Goal: Task Accomplishment & Management: Manage account settings

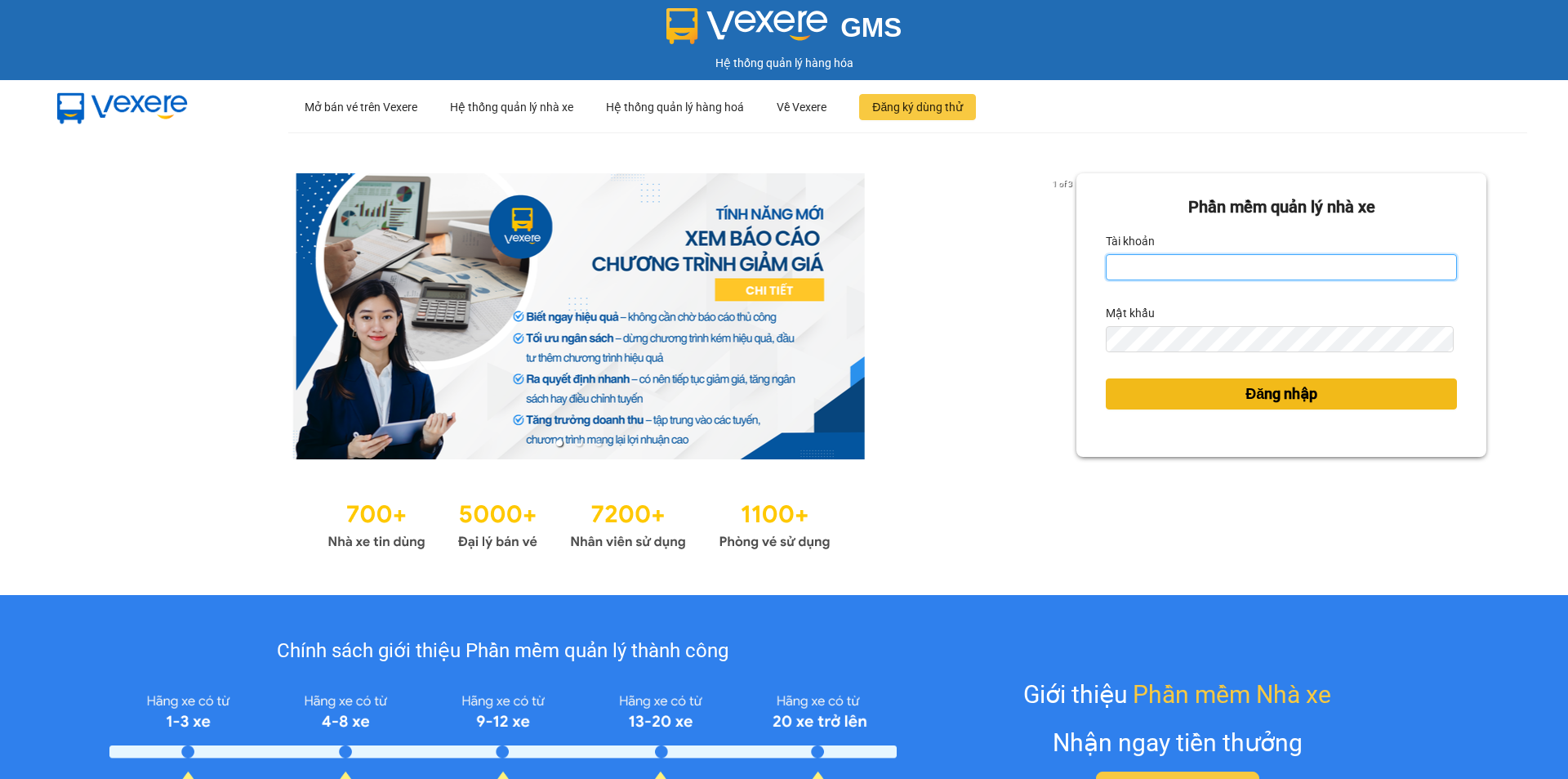
type input "vonhuy.hkot"
click at [1245, 397] on span "Đăng nhập" at bounding box center [1281, 394] width 72 height 23
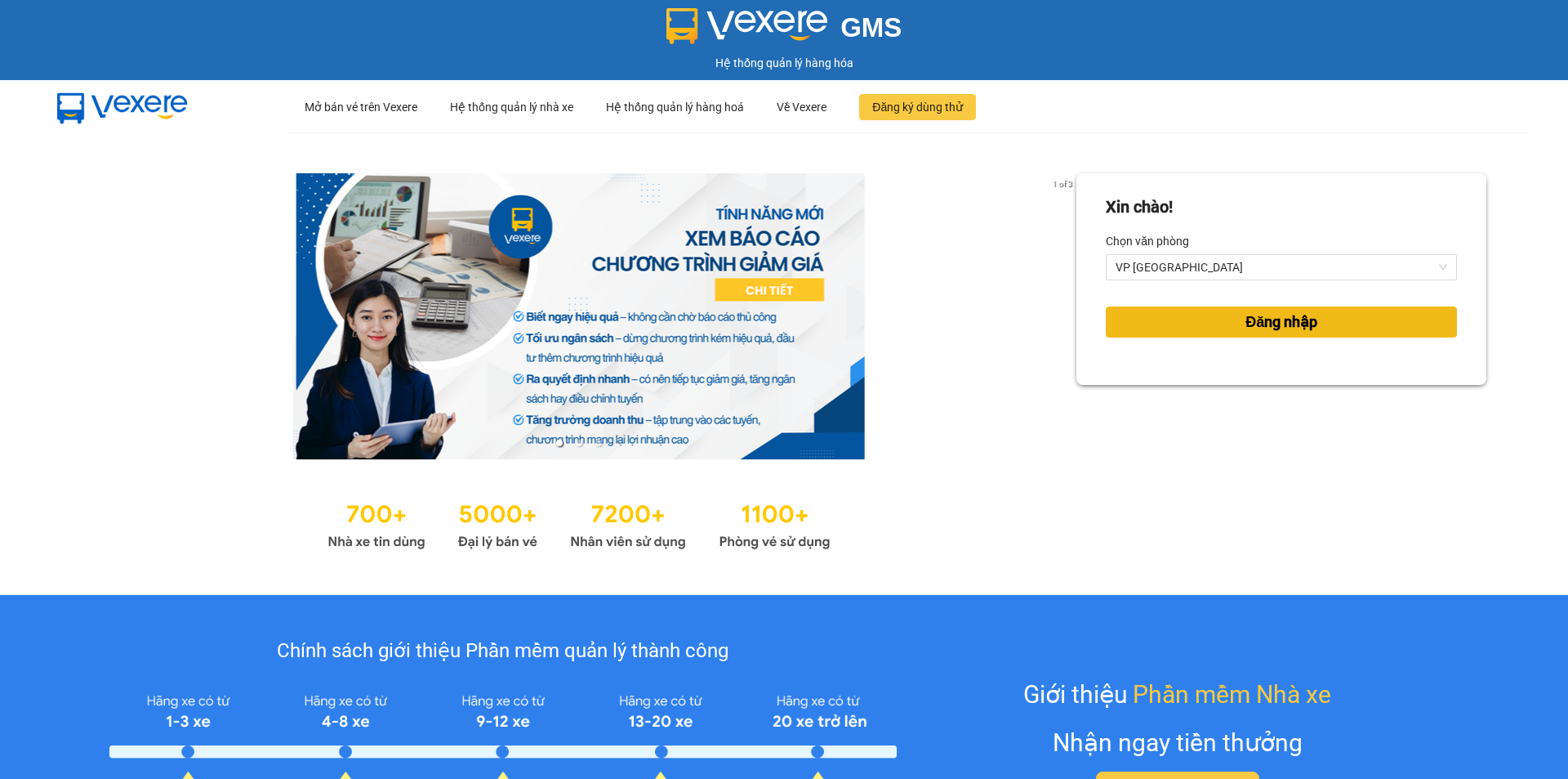
drag, startPoint x: 1245, startPoint y: 313, endPoint x: 1234, endPoint y: 310, distance: 11.4
click at [1245, 313] on span "Đăng nhập" at bounding box center [1281, 322] width 72 height 23
